Goal: Task Accomplishment & Management: Use online tool/utility

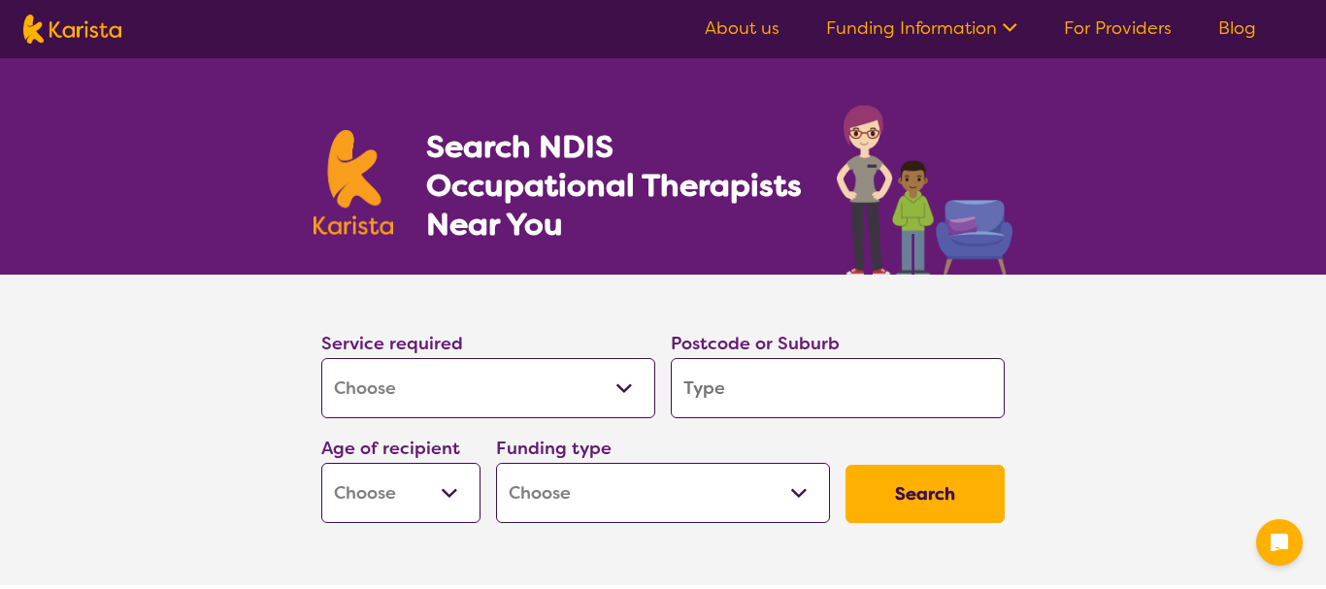
select select "[MEDICAL_DATA]"
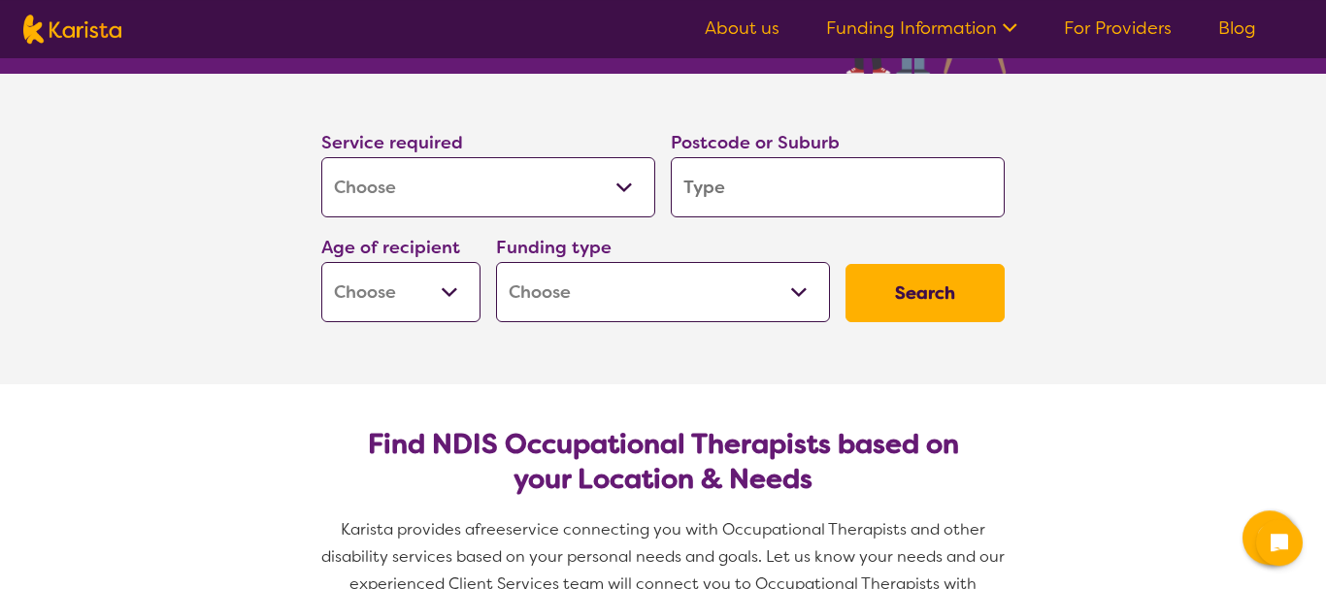
type input "C"
type input "CA"
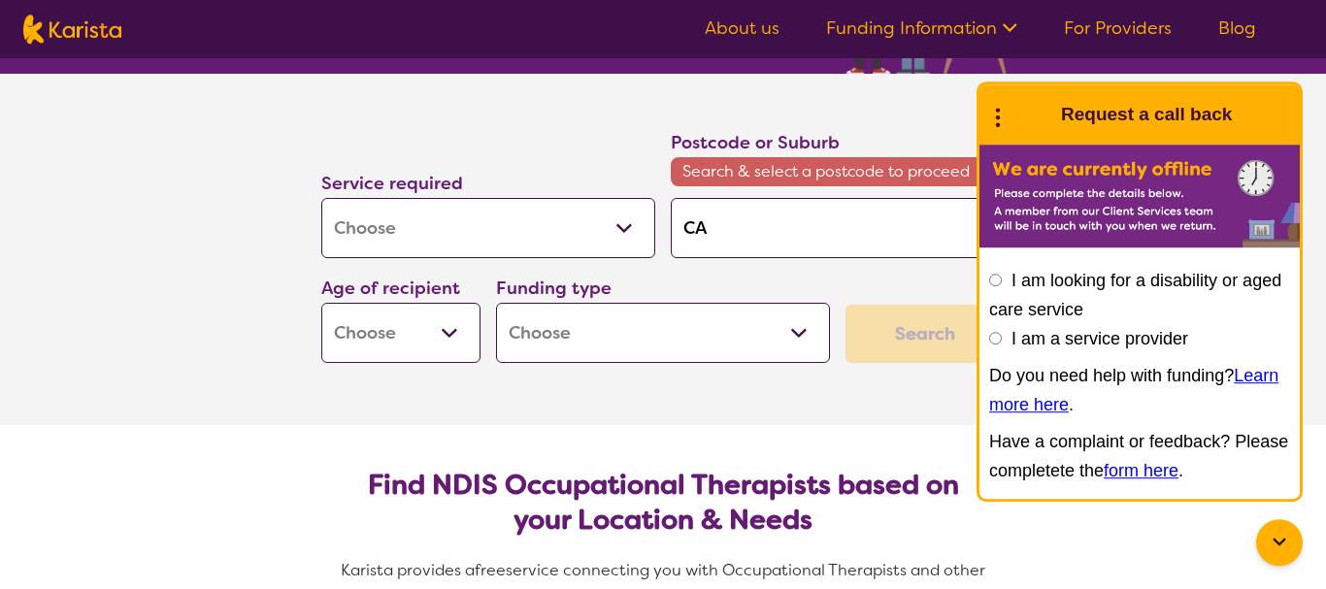
type input "CAS"
type input "CAST"
type input "CASTL"
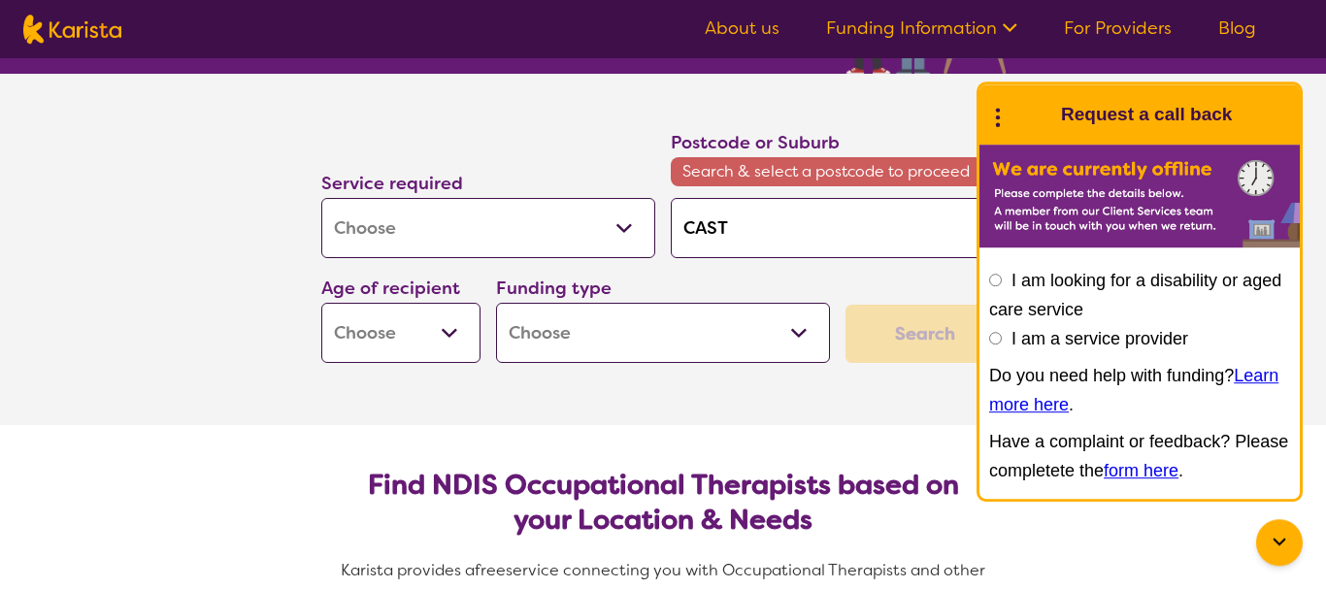
type input "CASTL"
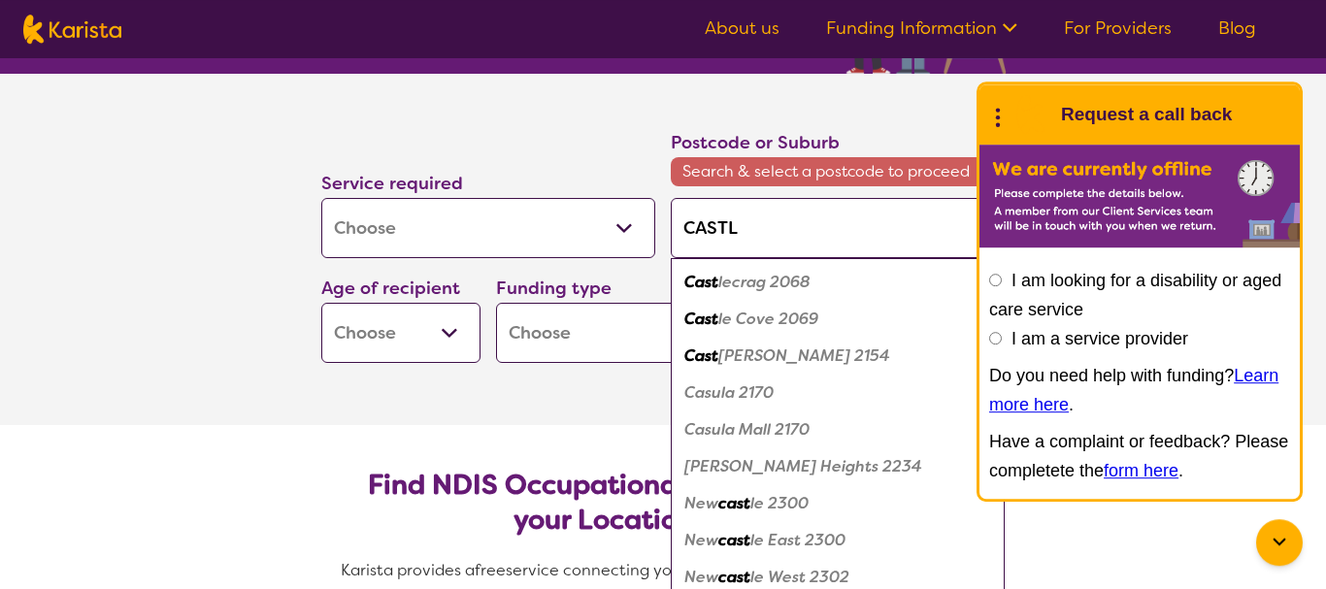
type input "CASTLE"
type input "CASTLER"
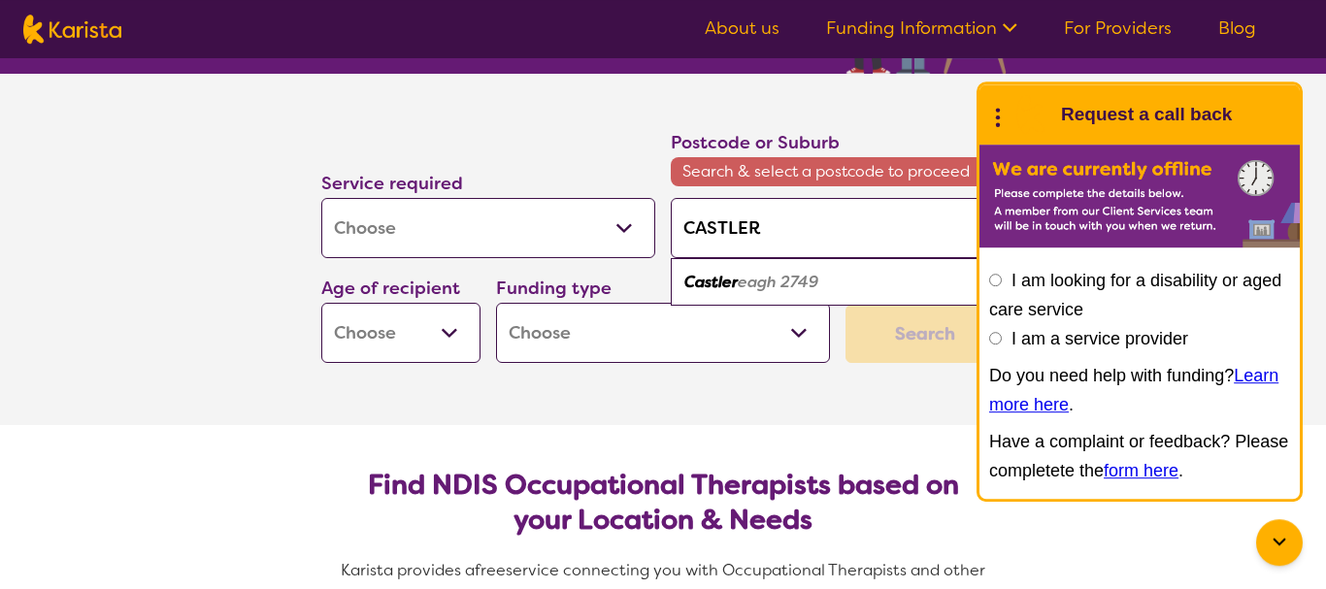
type input "CASTLE"
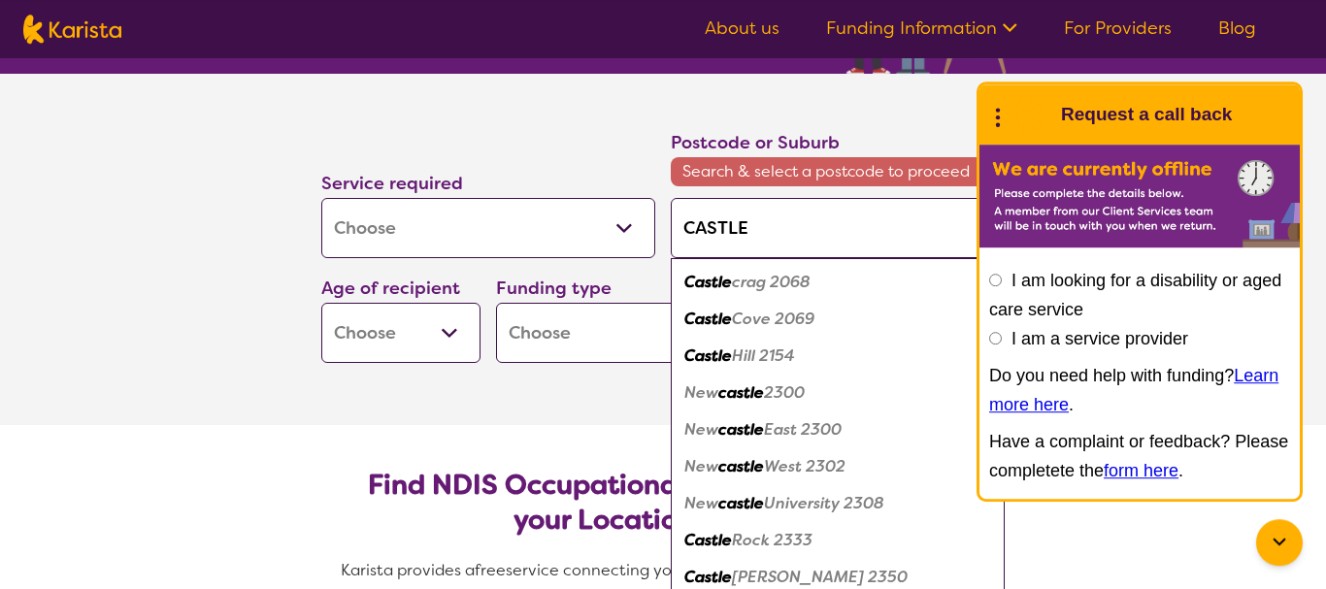
type input "CASTLEM"
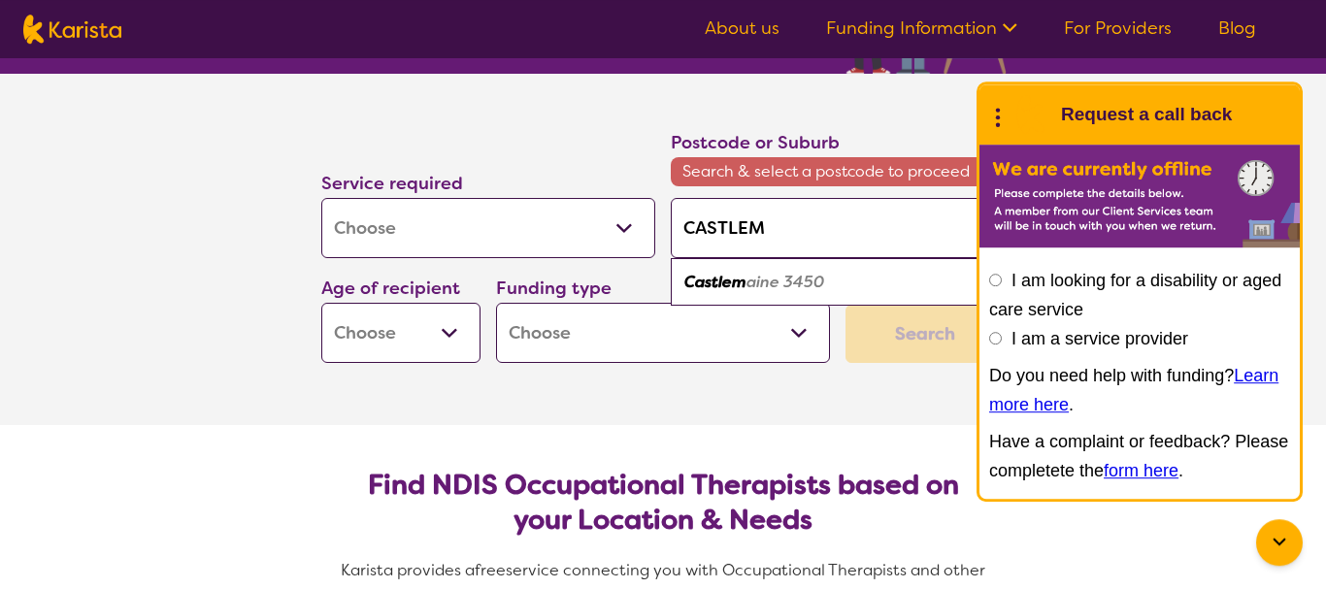
click at [756, 280] on em "aine 3450" at bounding box center [786, 282] width 78 height 20
type input "3450"
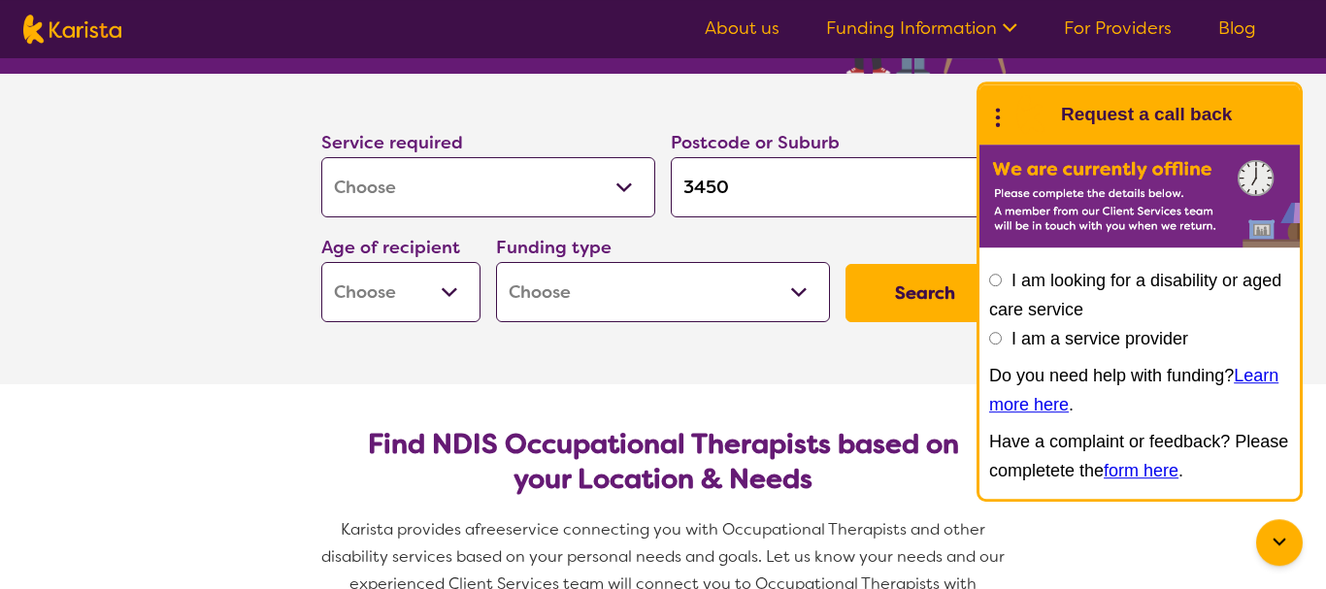
select select "AD"
click option "Adult - 18 to 64" at bounding box center [0, 0] width 0 height 0
select select "AD"
click at [496, 262] on select "Home Care Package (HCP) National Disability Insurance Scheme (NDIS) I don't know" at bounding box center [663, 292] width 334 height 60
select select "NDIS"
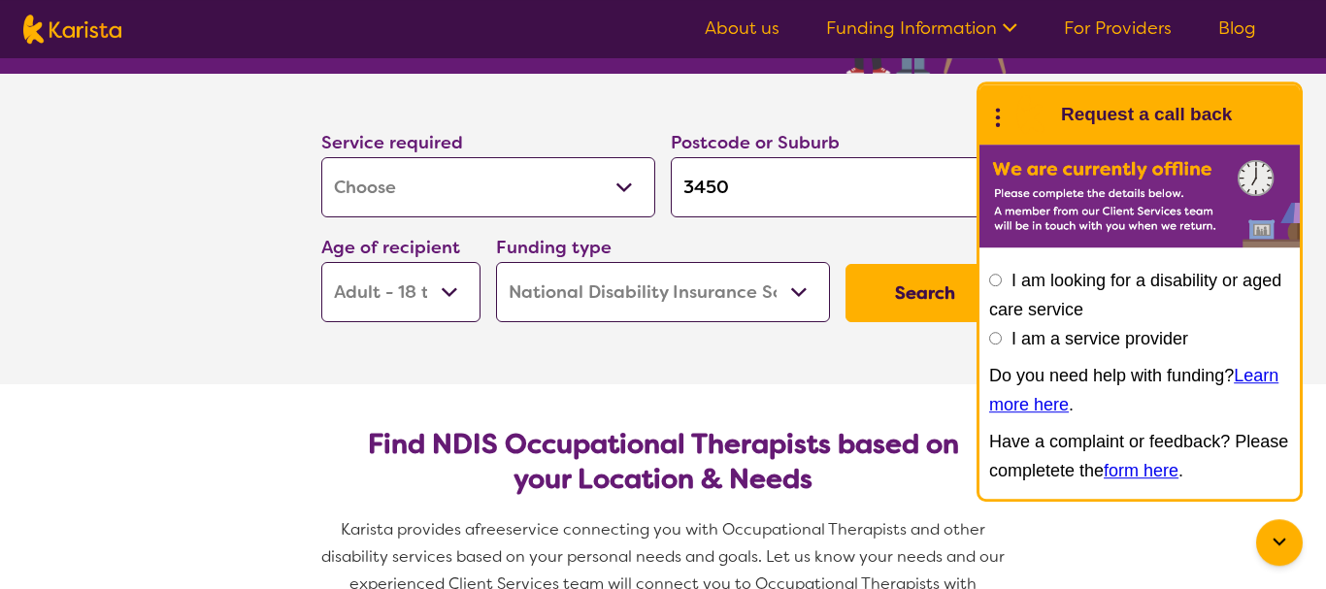
click option "National Disability Insurance Scheme (NDIS)" at bounding box center [0, 0] width 0 height 0
select select "NDIS"
click at [920, 297] on button "Search" at bounding box center [925, 293] width 159 height 58
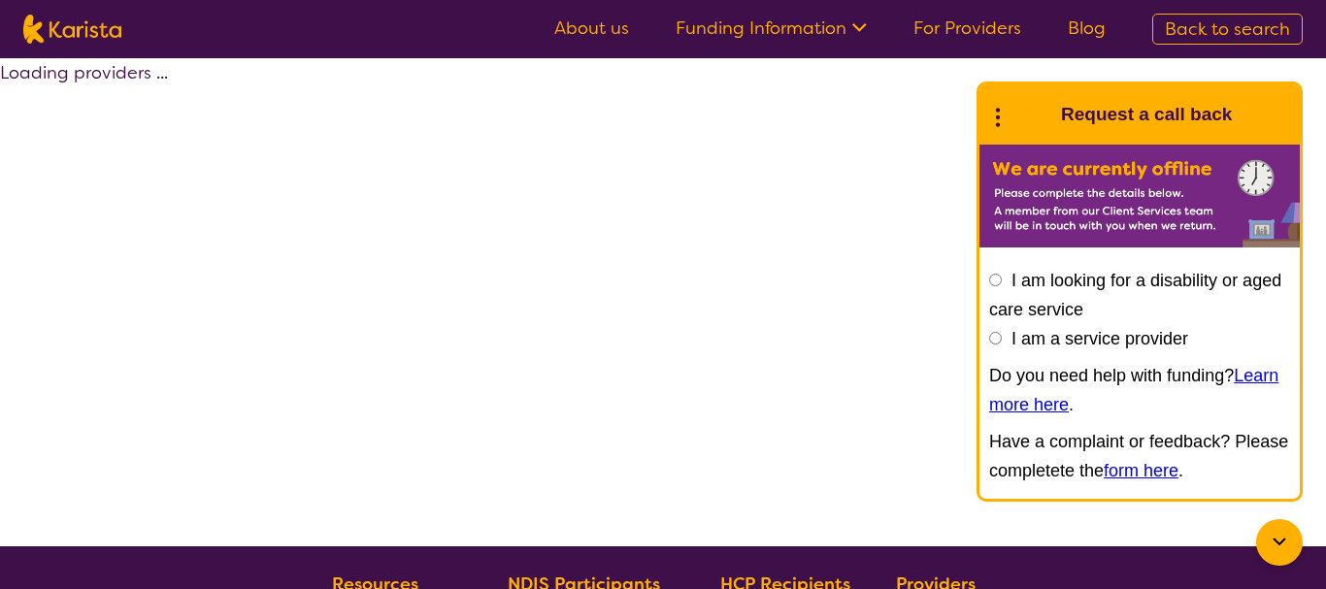
select select "by_score"
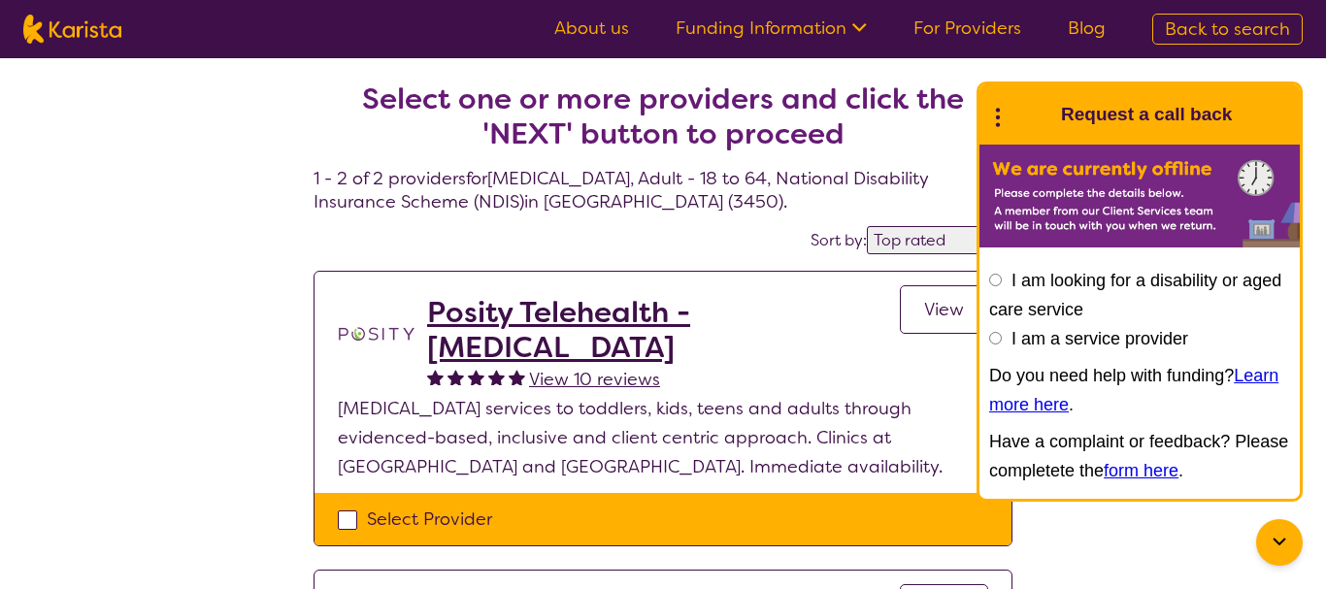
click at [1250, 30] on span "Back to search" at bounding box center [1227, 28] width 125 height 23
select select "[MEDICAL_DATA]"
select select "AD"
select select "NDIS"
select select "[MEDICAL_DATA]"
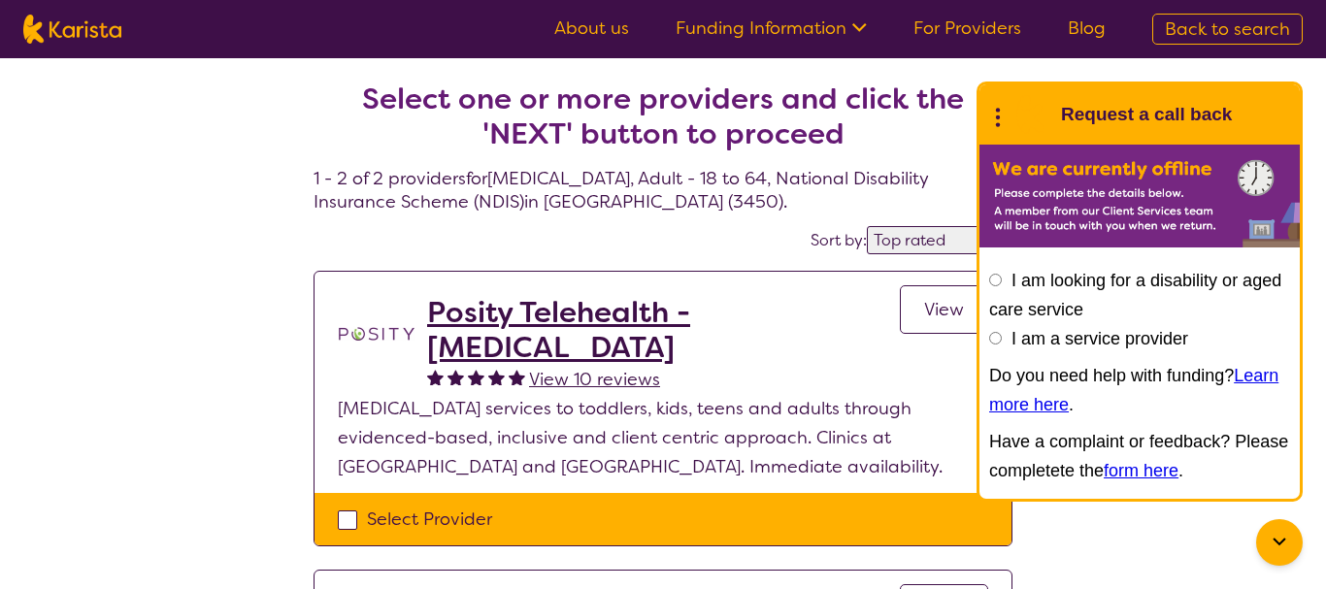
select select "AD"
select select "NDIS"
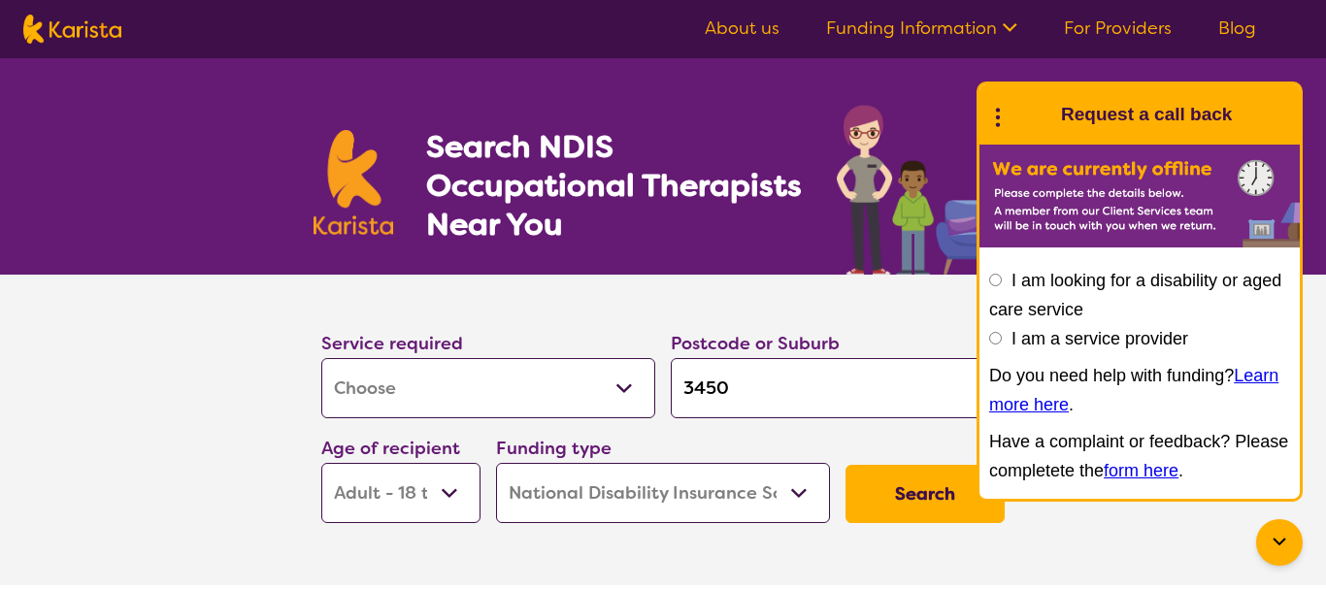
click at [728, 386] on input "3450" at bounding box center [838, 388] width 334 height 60
